Goal: Transaction & Acquisition: Purchase product/service

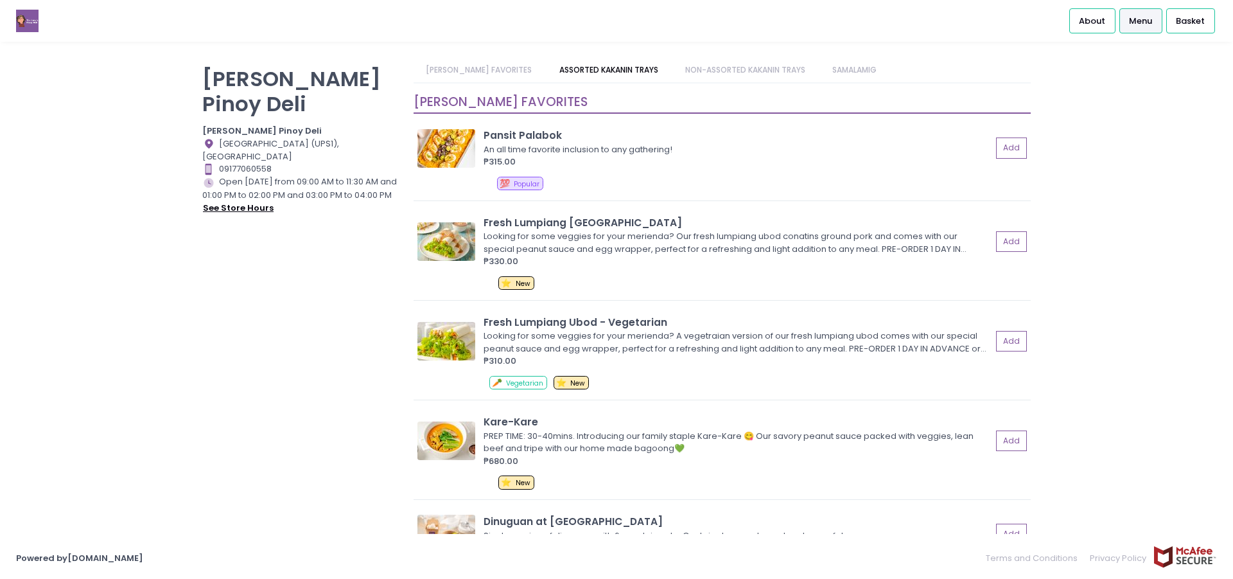
click at [242, 201] on button "see store hours" at bounding box center [238, 208] width 72 height 14
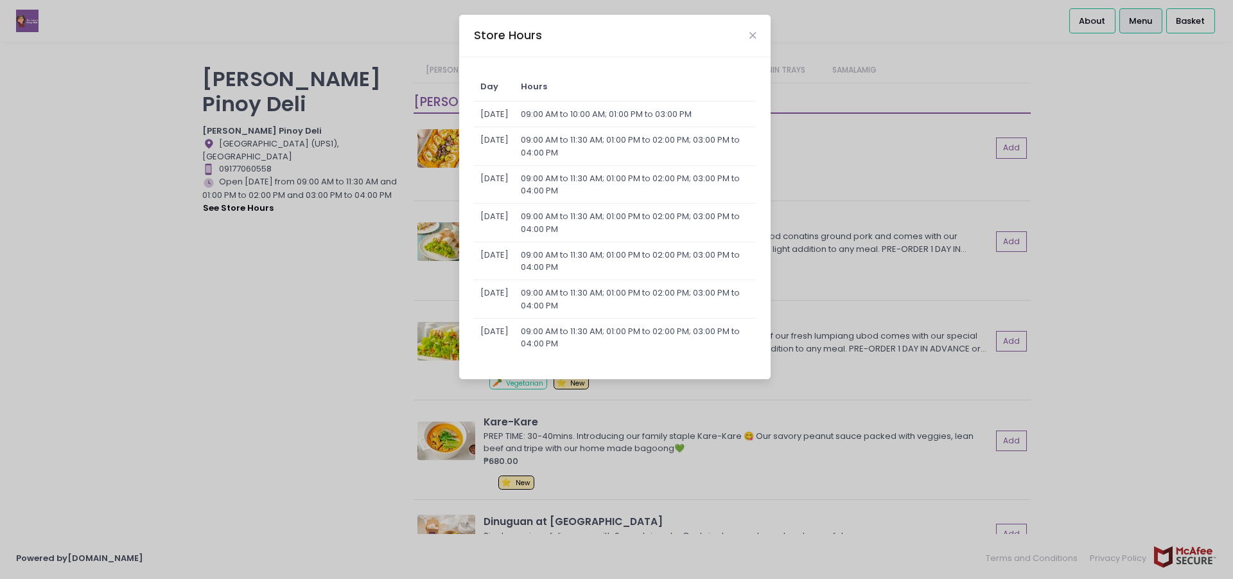
click at [336, 284] on div "Store Hours Day Hours [DATE] 09:00 AM to 10:00 AM; 01:00 PM to 03:00 PM [DATE] …" at bounding box center [616, 289] width 1233 height 579
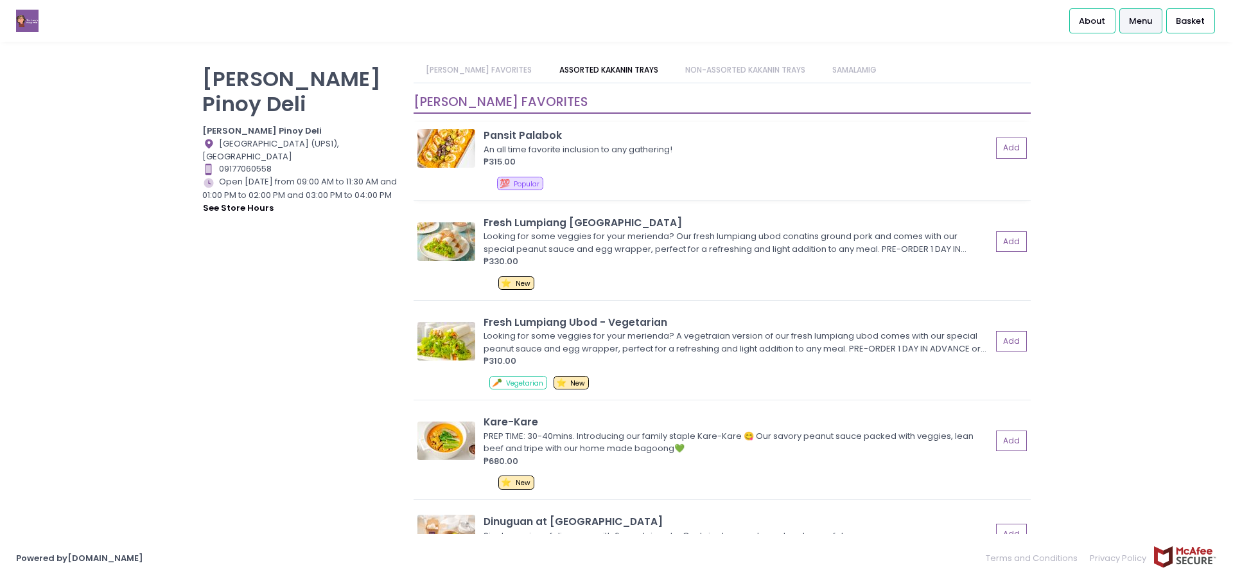
click at [515, 146] on div "An all time favorite inclusion to any gathering!" at bounding box center [736, 149] width 504 height 13
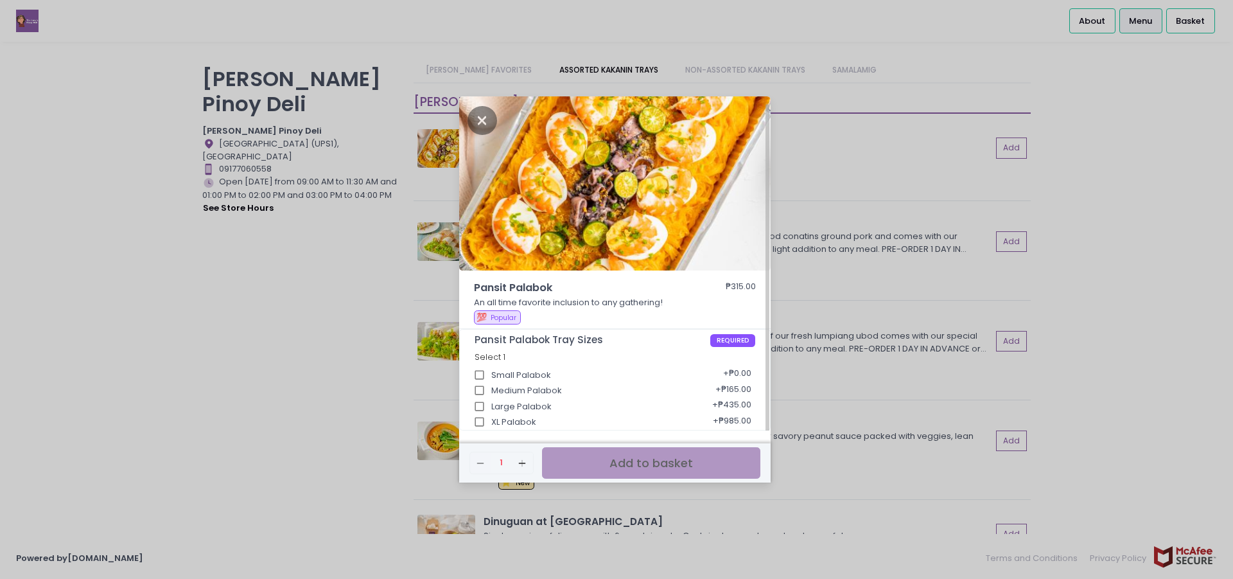
scroll to position [4, 0]
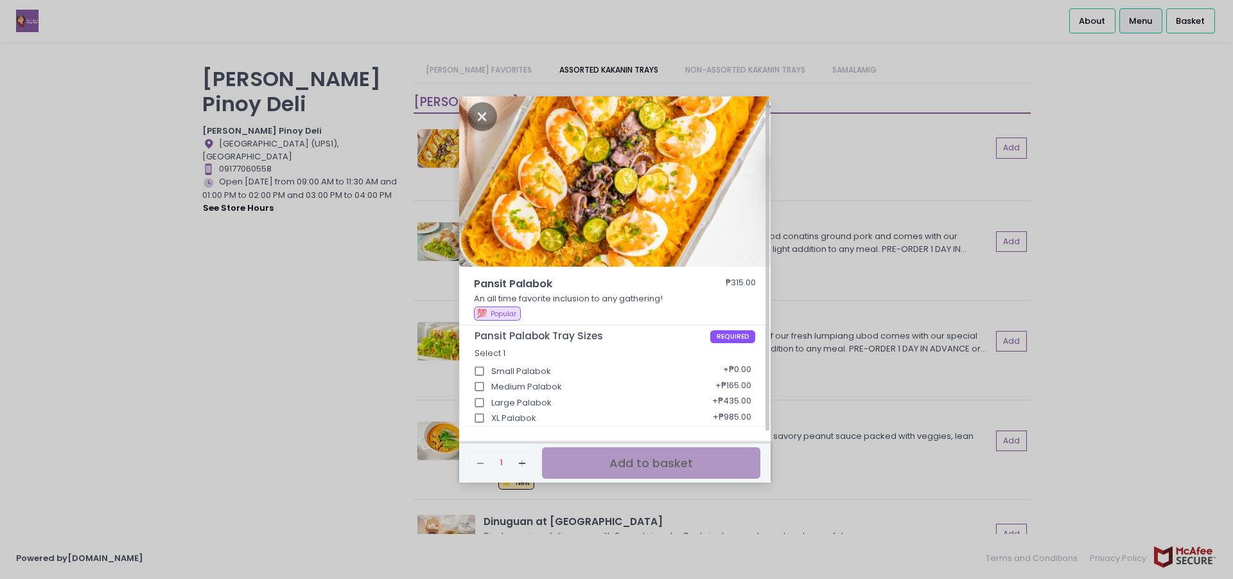
click at [480, 402] on input "Large Palabok" at bounding box center [479, 402] width 24 height 24
checkbox input "true"
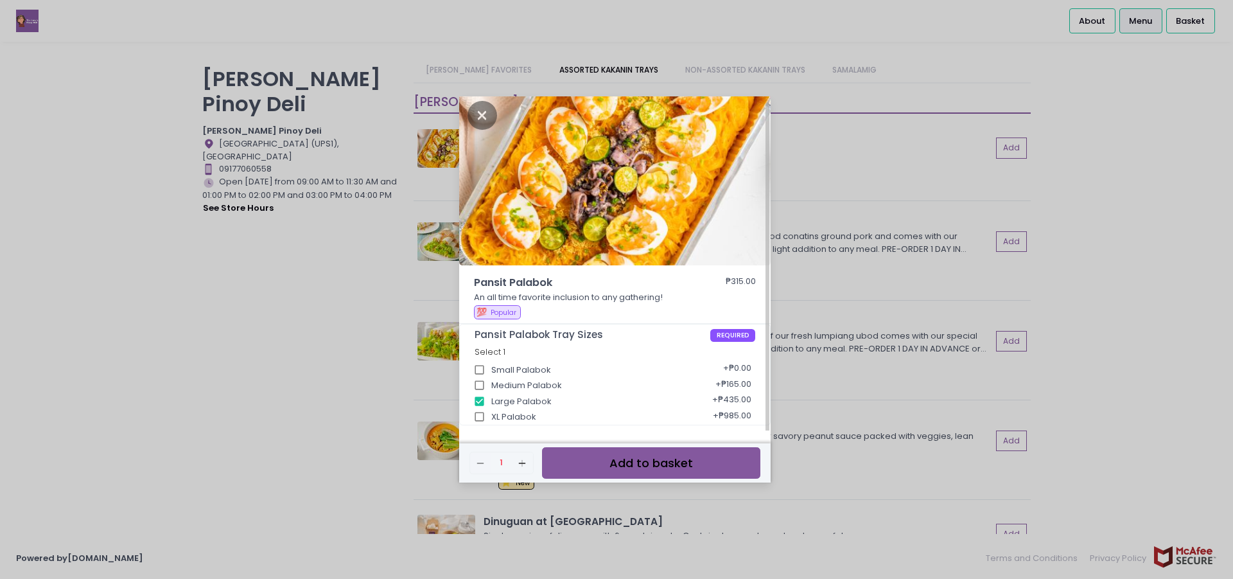
scroll to position [6, 0]
click at [582, 457] on button "Add to basket" at bounding box center [651, 462] width 218 height 31
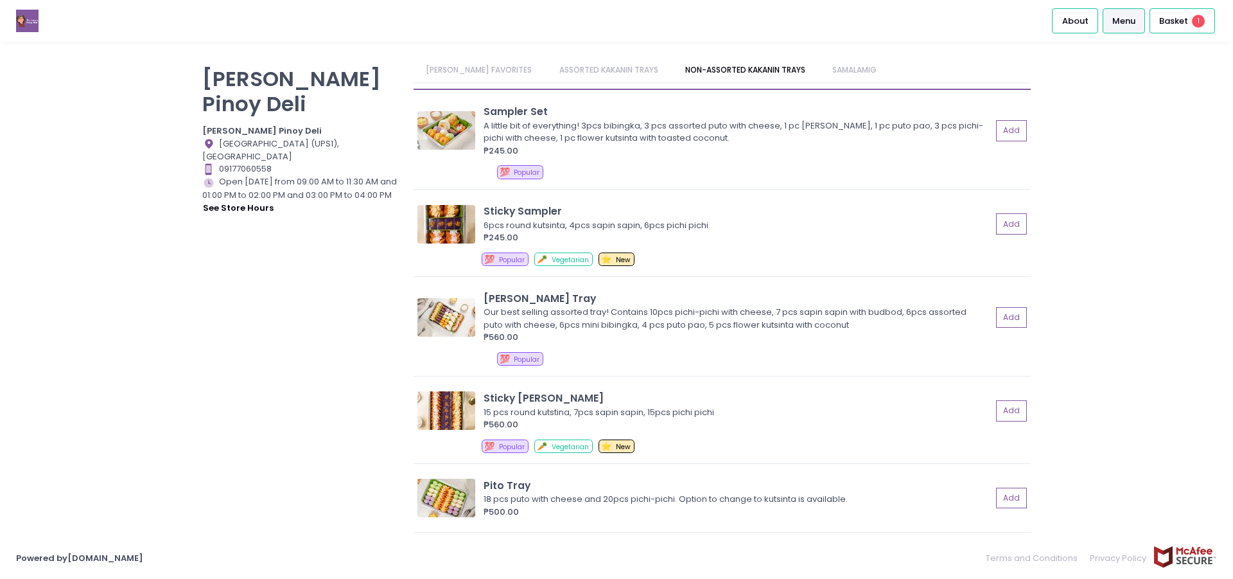
scroll to position [899, 0]
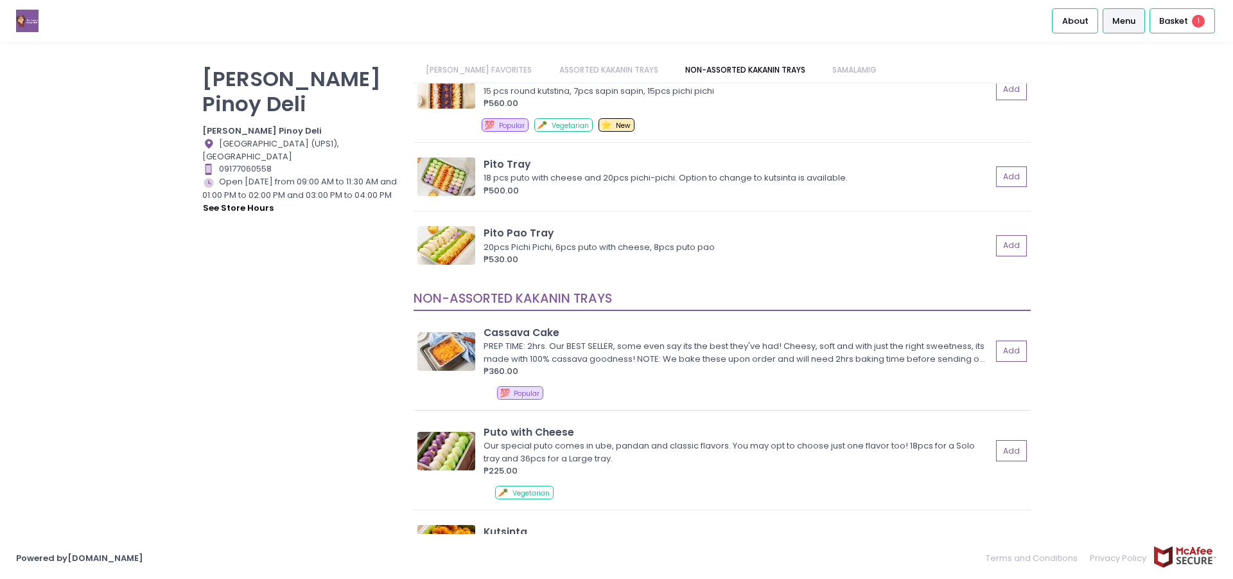
click at [485, 356] on div "PREP TIME: 2hrs. Our BEST SELLER, some even say its the best they've had! Chees…" at bounding box center [736, 352] width 504 height 25
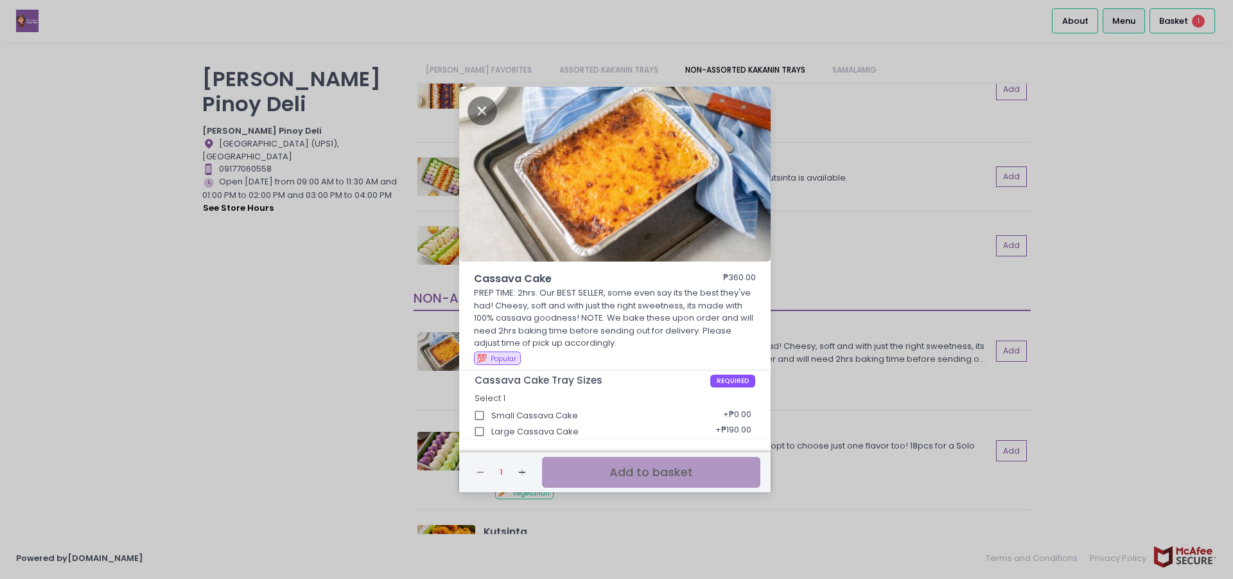
click at [484, 430] on input "Large Cassava Cake" at bounding box center [479, 431] width 24 height 24
checkbox input "true"
click at [643, 475] on button "Add to basket" at bounding box center [651, 472] width 218 height 31
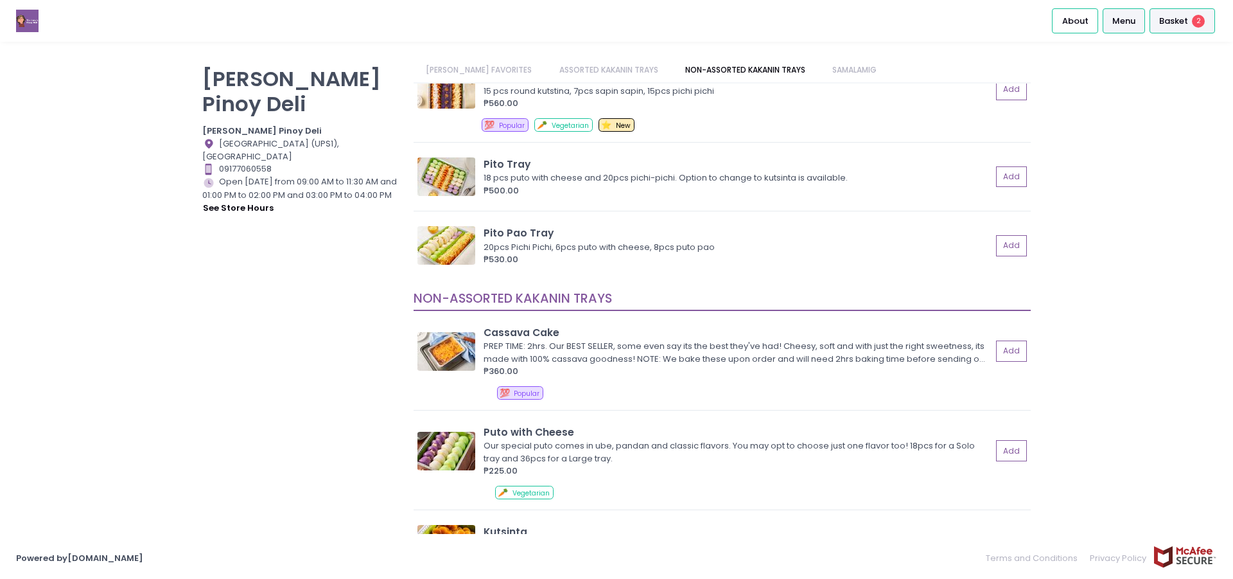
click at [1178, 22] on span "Basket" at bounding box center [1173, 21] width 29 height 13
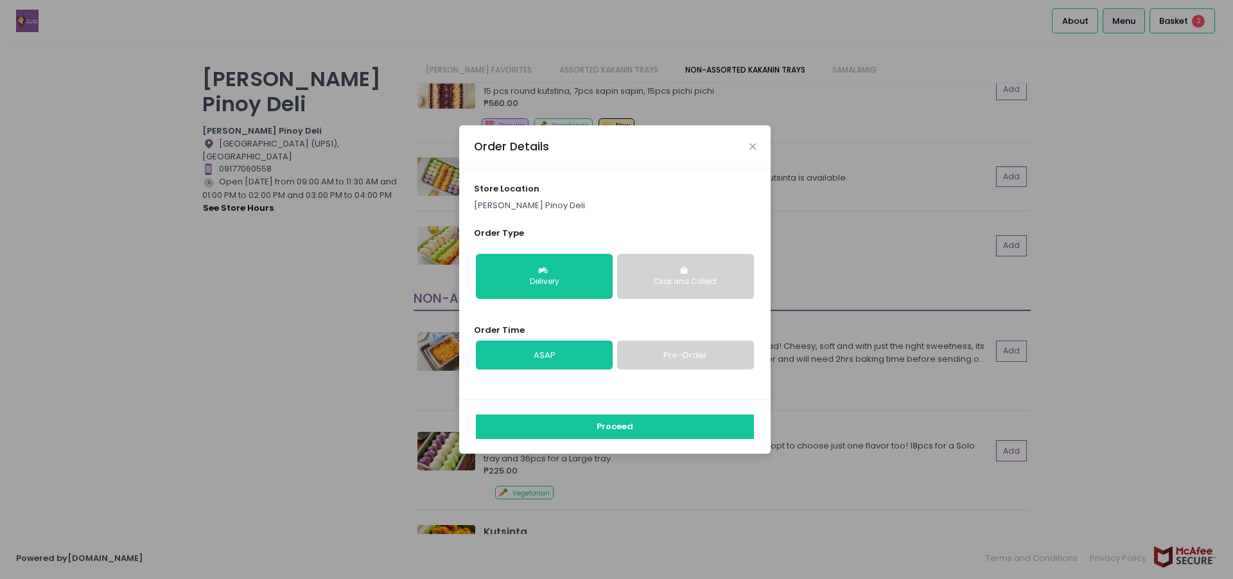
click at [758, 144] on div "Order Details" at bounding box center [614, 146] width 311 height 42
click at [751, 146] on icon "Close" at bounding box center [752, 147] width 6 height 10
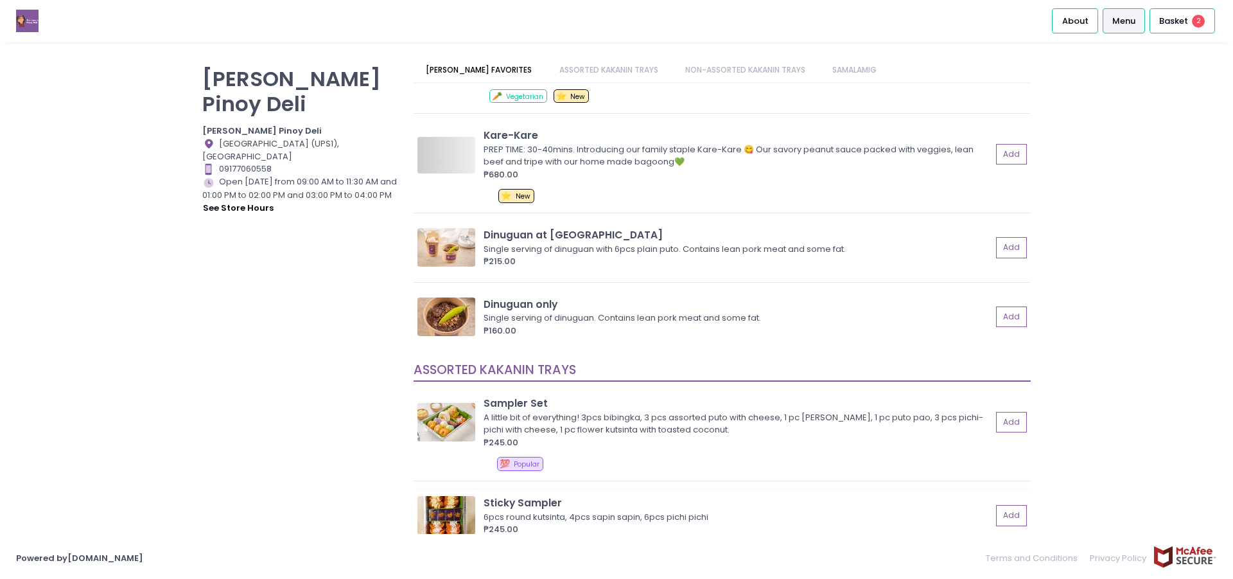
scroll to position [193, 0]
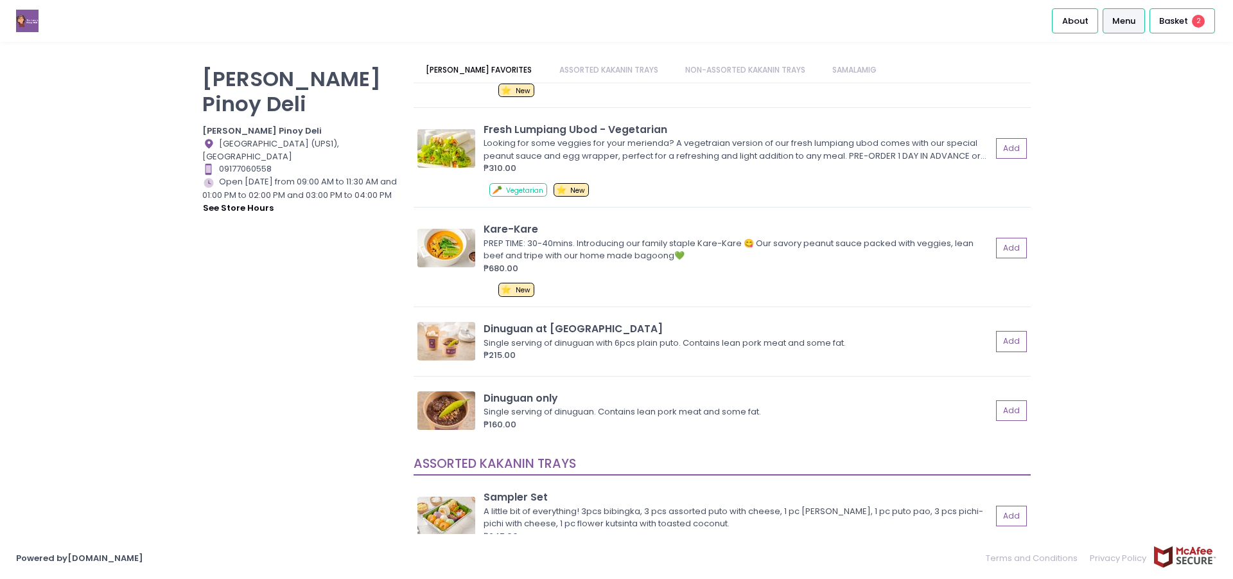
click at [740, 65] on link "NON-ASSORTED KAKANIN TRAYS" at bounding box center [744, 70] width 145 height 24
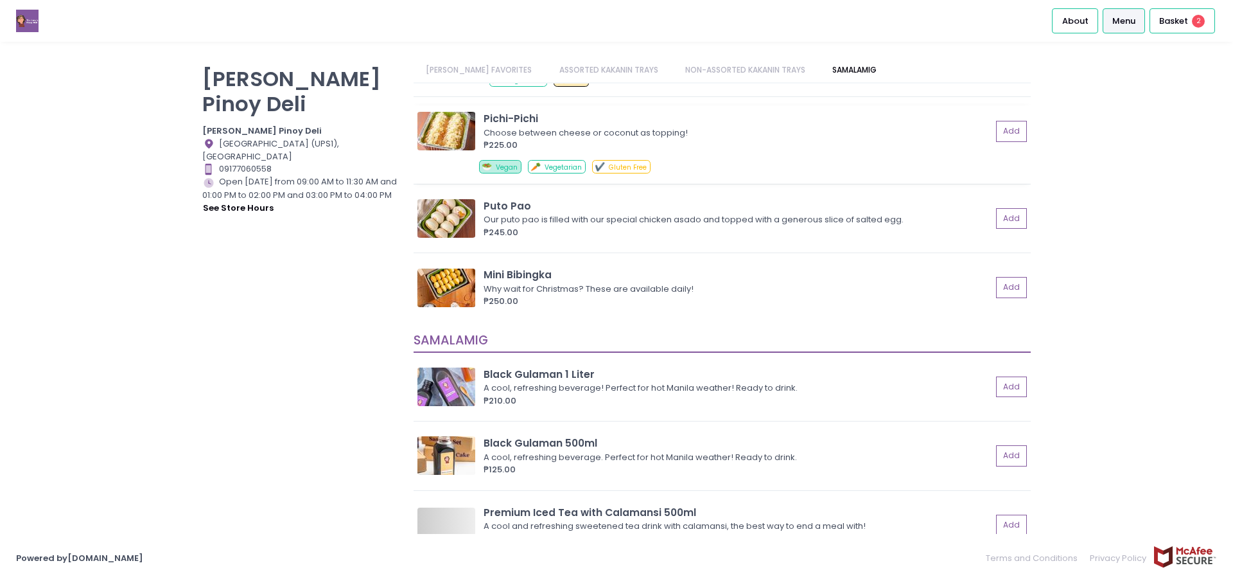
scroll to position [1523, 0]
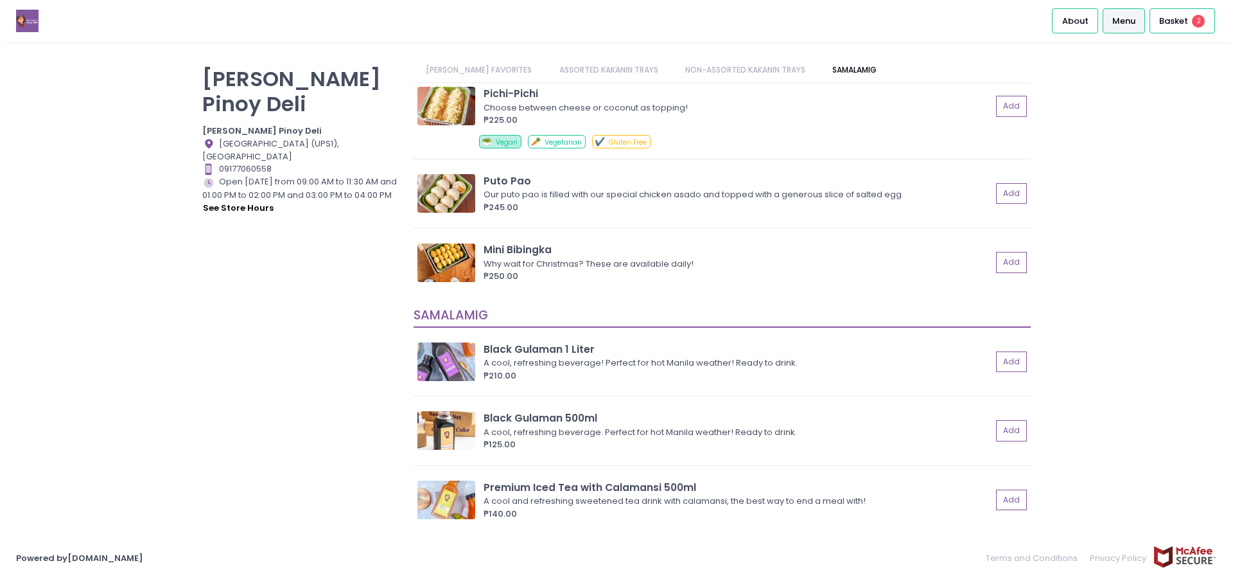
click at [596, 69] on link "ASSORTED KAKANIN TRAYS" at bounding box center [608, 70] width 124 height 24
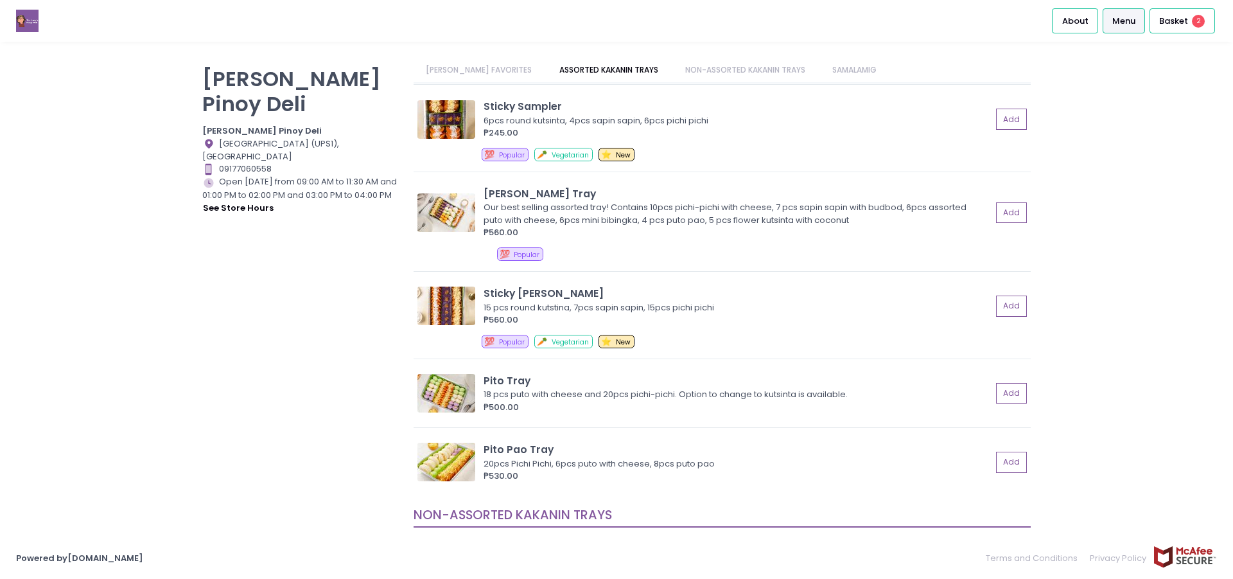
scroll to position [554, 0]
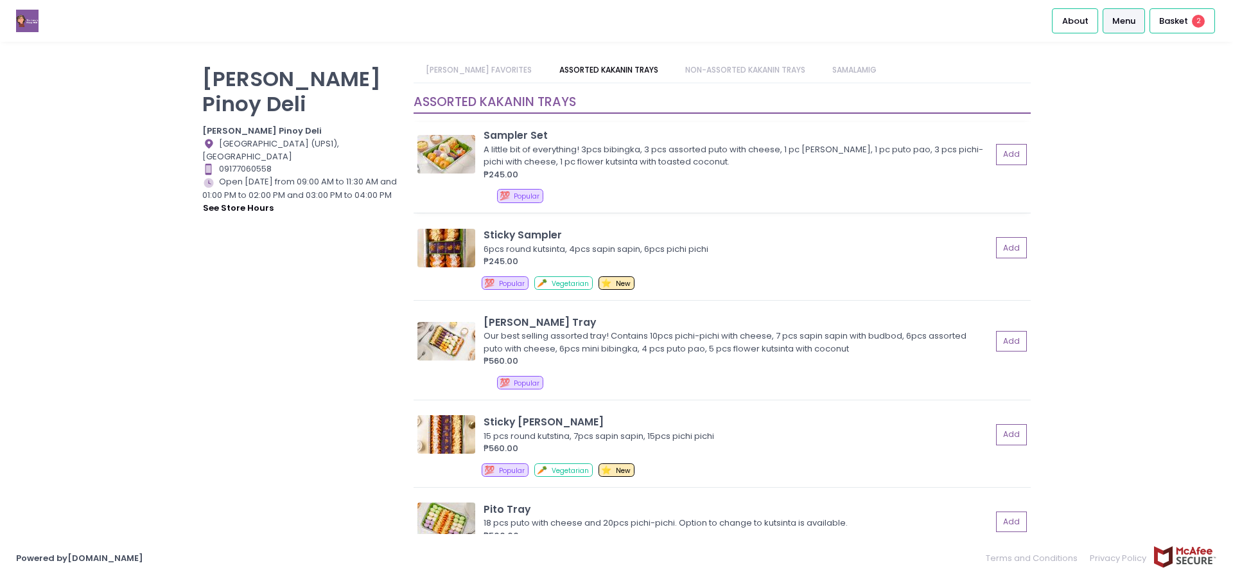
click at [503, 168] on div "₱245.00" at bounding box center [738, 174] width 508 height 13
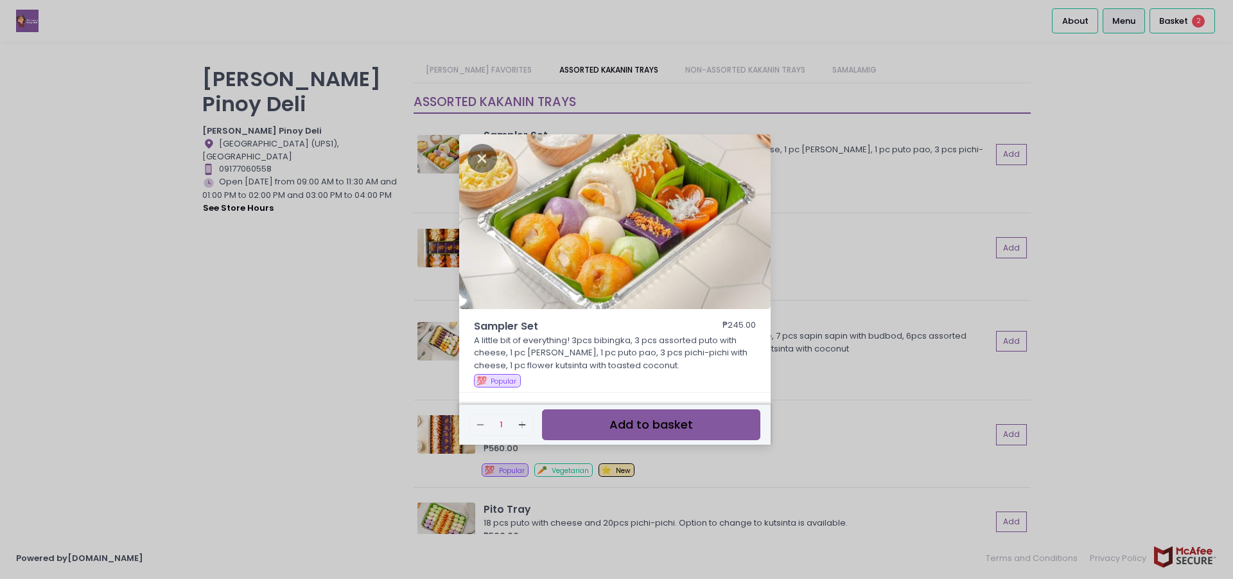
click at [872, 262] on div "Sampler Set ₱245.00 A little bit of everything! 3pcs bibingka, 3 pcs assorted p…" at bounding box center [616, 289] width 1233 height 579
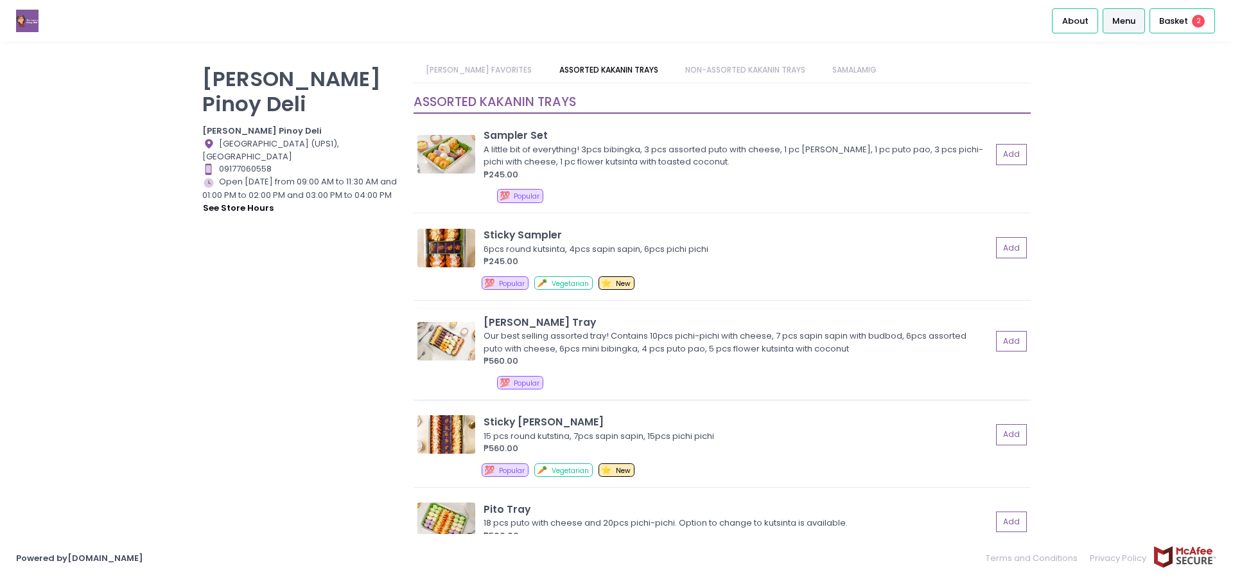
scroll to position [618, 0]
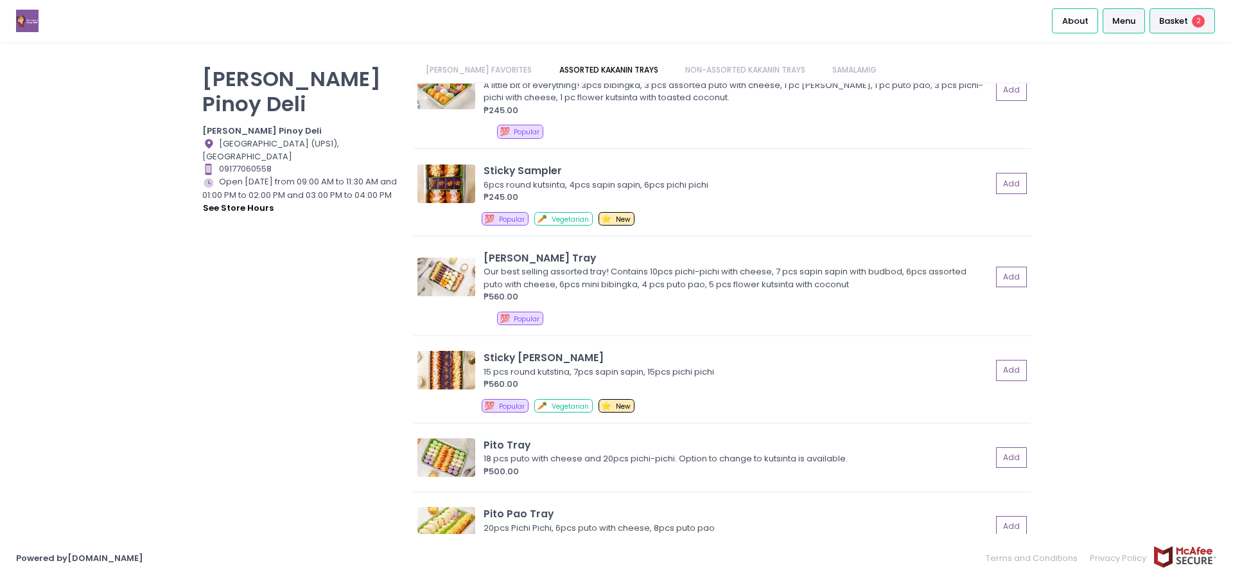
click at [1164, 23] on span "Basket" at bounding box center [1173, 21] width 29 height 13
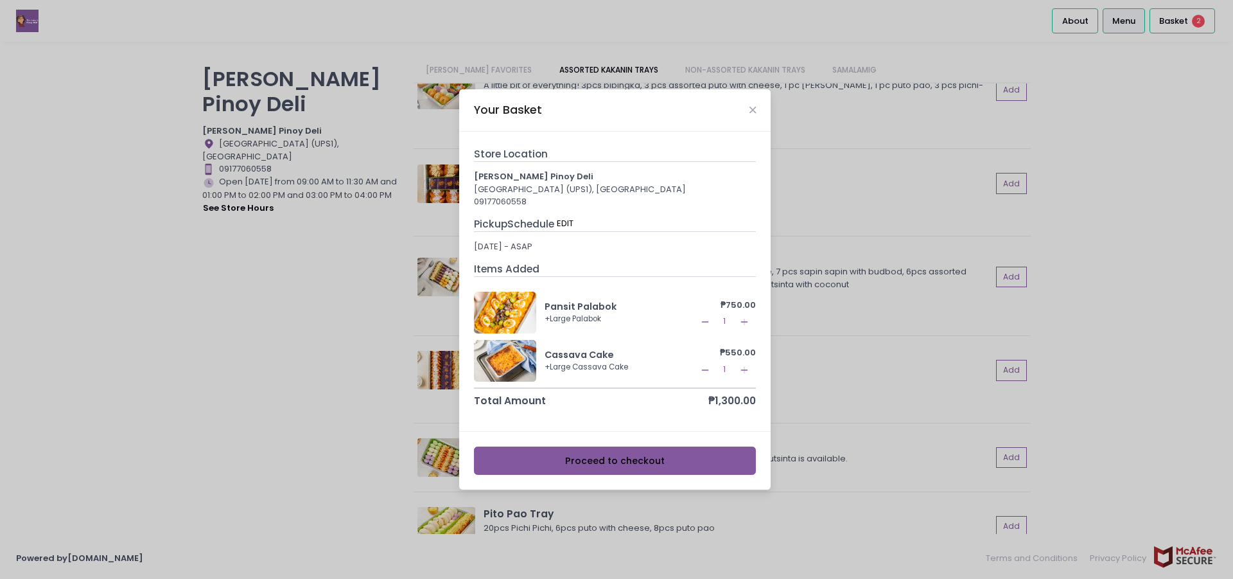
click at [283, 318] on div "Your Basket Store Location [PERSON_NAME] [GEOGRAPHIC_DATA] (UPS1), Paranaque 09…" at bounding box center [616, 289] width 1233 height 579
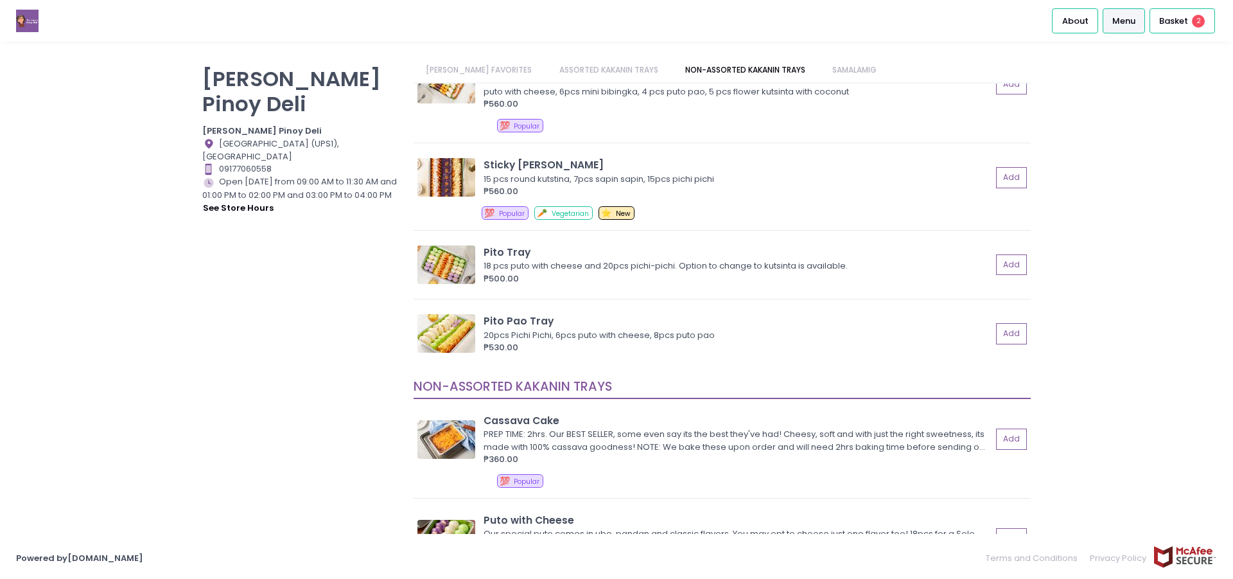
scroll to position [1004, 0]
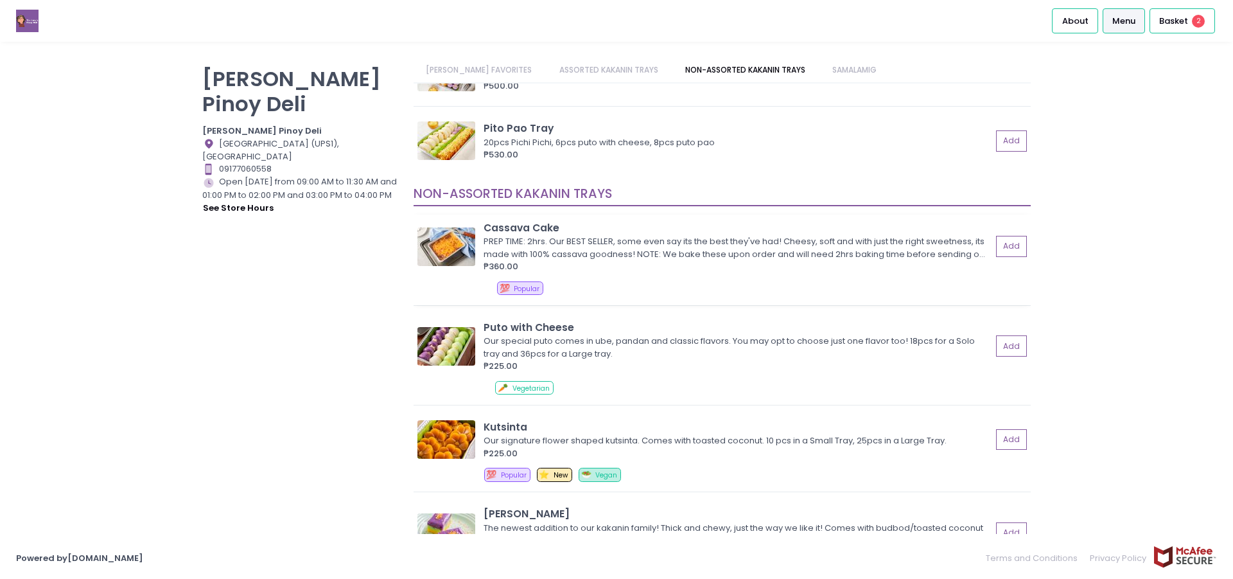
click at [452, 247] on img at bounding box center [446, 246] width 58 height 39
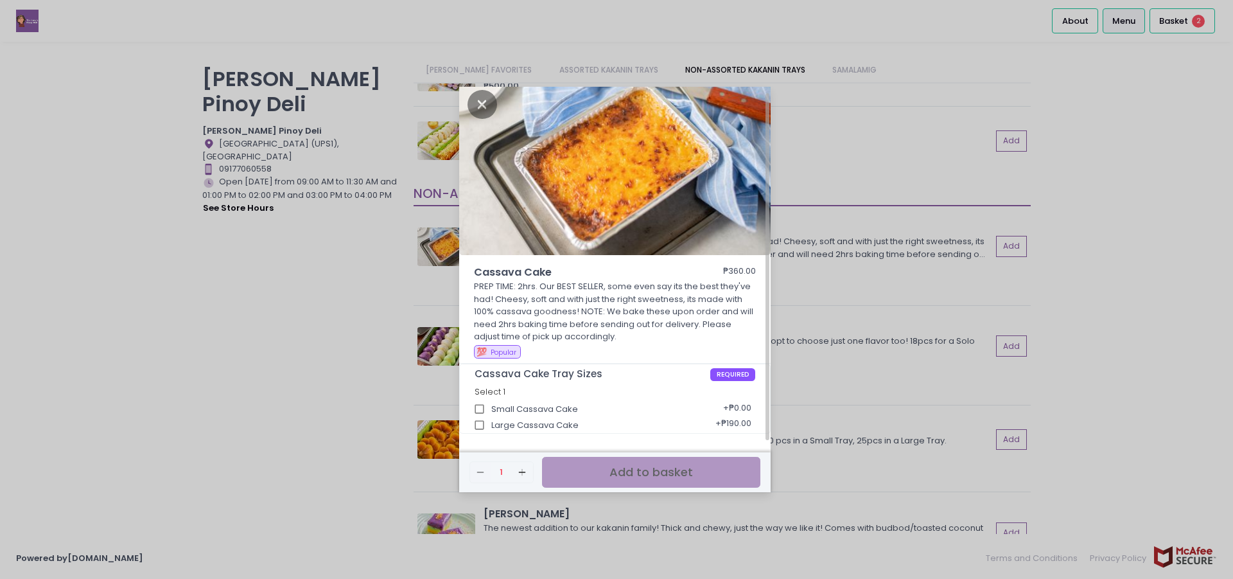
scroll to position [8, 0]
click at [1106, 179] on div "Cassava Cake ₱360.00 PREP TIME: 2hrs. Our BEST SELLER, some even say its the be…" at bounding box center [616, 289] width 1233 height 579
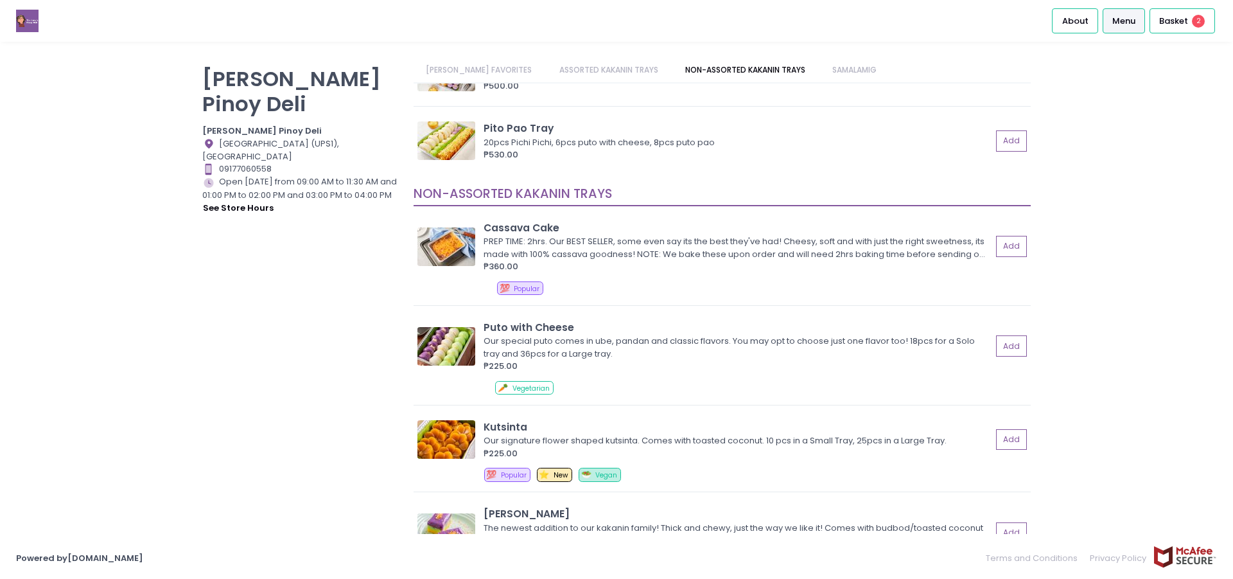
scroll to position [4, 0]
click at [1182, 15] on span "Basket" at bounding box center [1173, 21] width 29 height 13
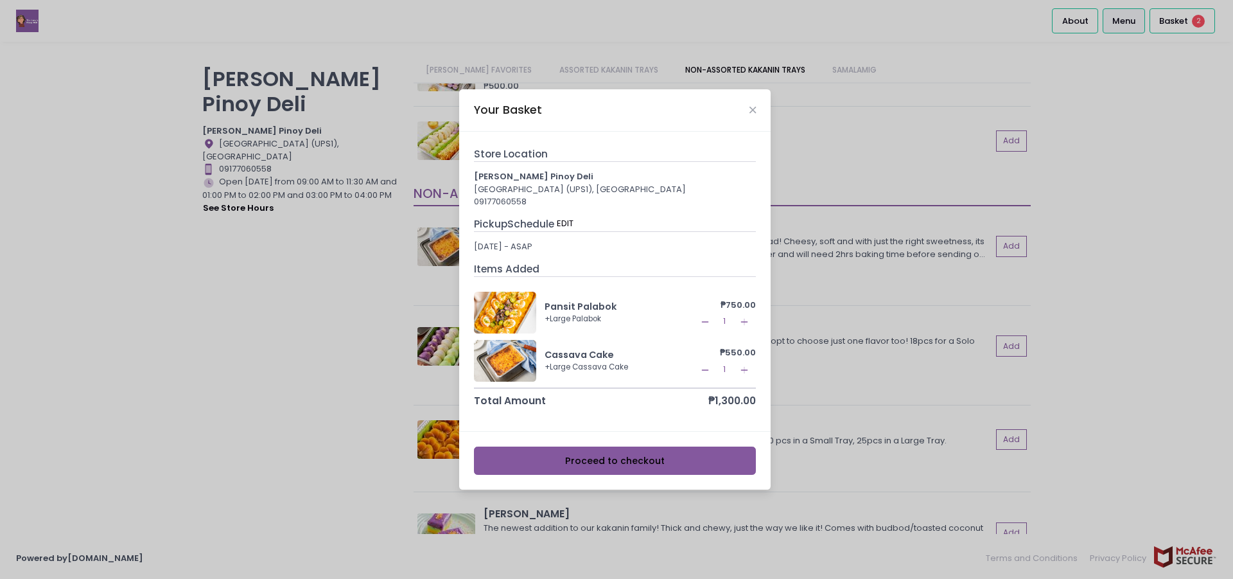
drag, startPoint x: 1121, startPoint y: 99, endPoint x: 747, endPoint y: 105, distance: 373.1
click at [1120, 99] on div "Your Basket Store Location [PERSON_NAME] [GEOGRAPHIC_DATA] (UPS1), Paranaque 09…" at bounding box center [616, 289] width 1233 height 579
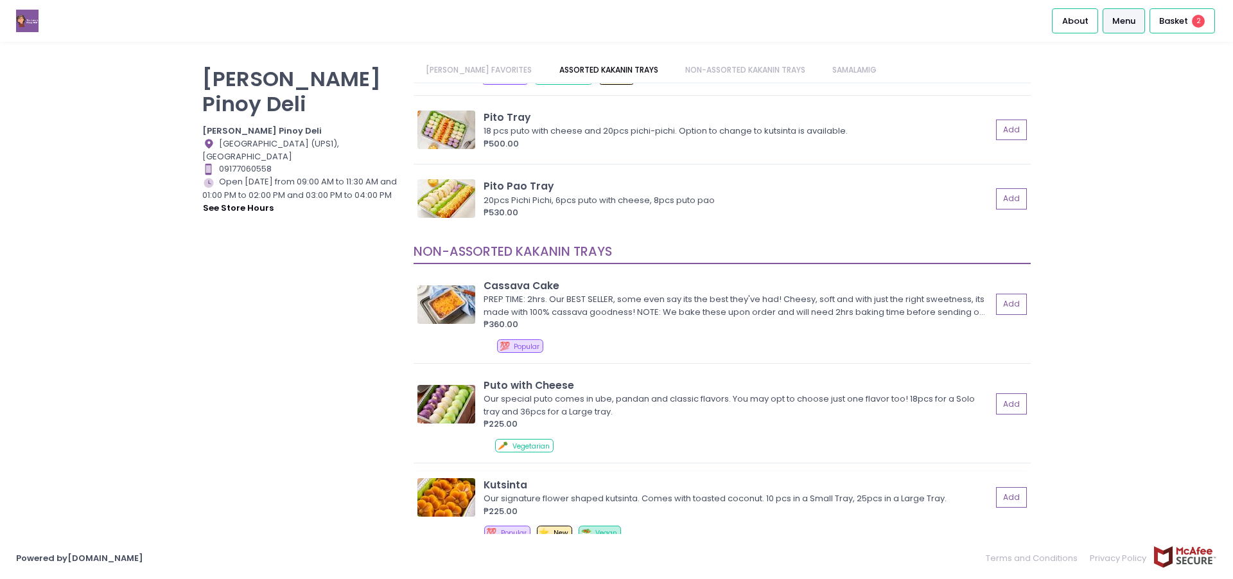
scroll to position [939, 0]
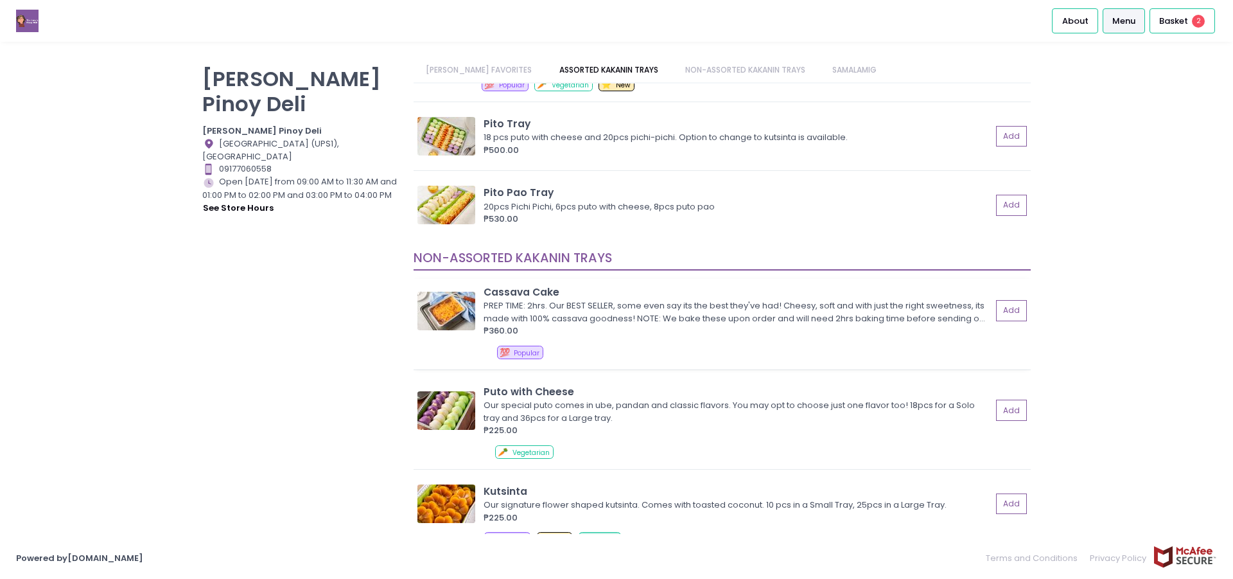
click at [469, 311] on img at bounding box center [446, 311] width 58 height 39
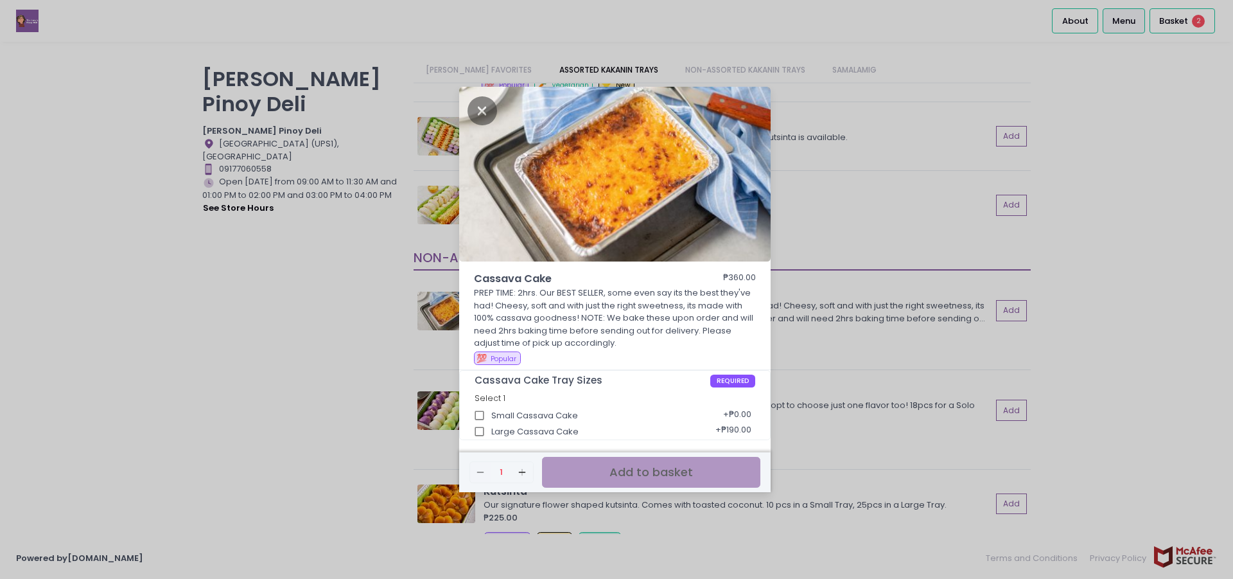
click at [900, 226] on div "Cassava Cake ₱360.00 PREP TIME: 2hrs. Our BEST SELLER, some even say its the be…" at bounding box center [616, 289] width 1233 height 579
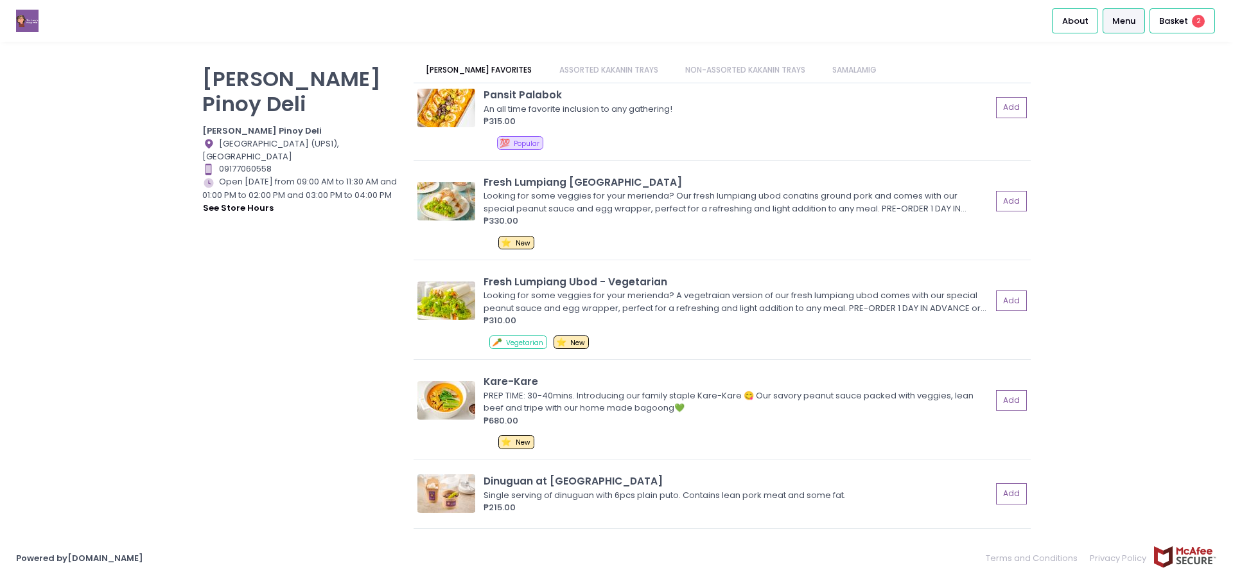
scroll to position [0, 0]
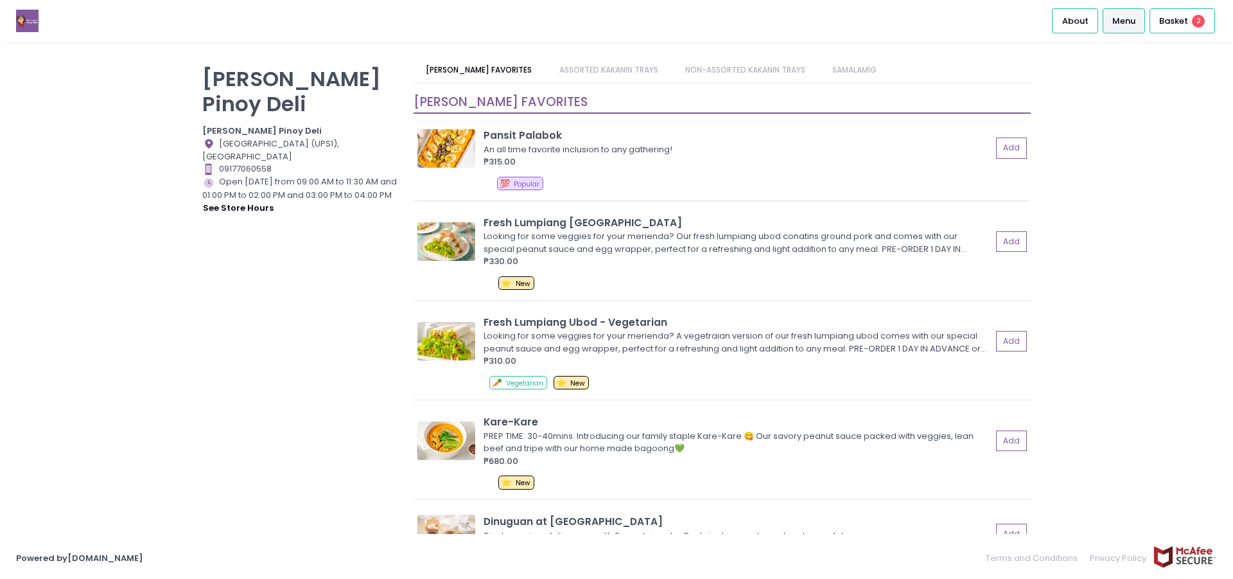
click at [483, 147] on div "Pansit Palabok An all time favorite inclusion to any gathering! ₱315.00 Add" at bounding box center [721, 148] width 609 height 40
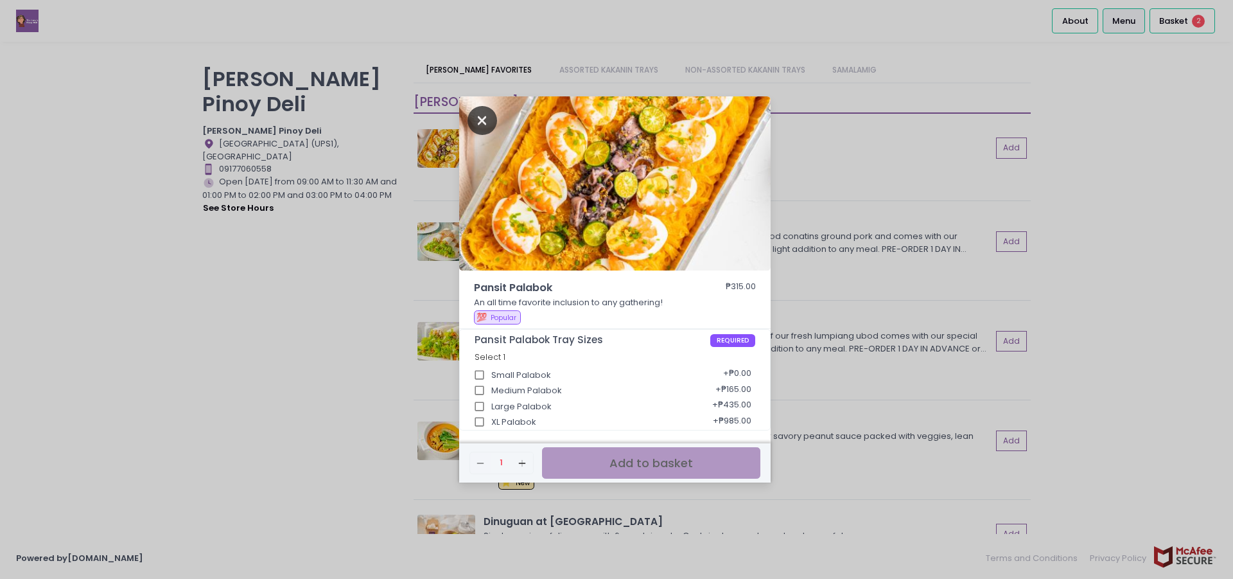
click at [484, 122] on icon "Close" at bounding box center [482, 120] width 30 height 29
